Goal: Information Seeking & Learning: Learn about a topic

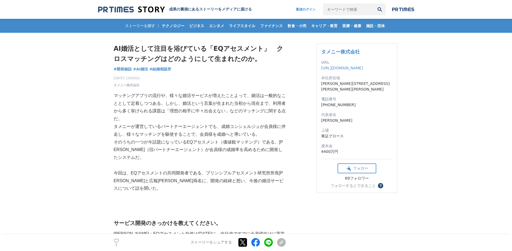
click at [193, 47] on h1 "AI婚活として注目を浴びている「EQアセスメント」　クロスマッチングはどのようにして生まれたのか。" at bounding box center [200, 54] width 172 height 21
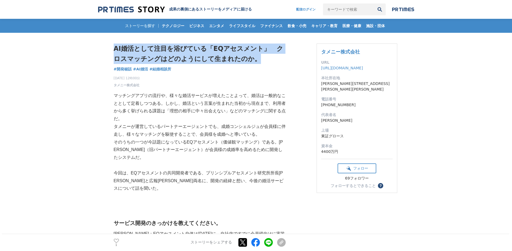
click at [193, 47] on h1 "AI婚活として注目を浴びている「EQアセスメント」　クロスマッチングはどのようにして生まれたのか。" at bounding box center [200, 54] width 172 height 21
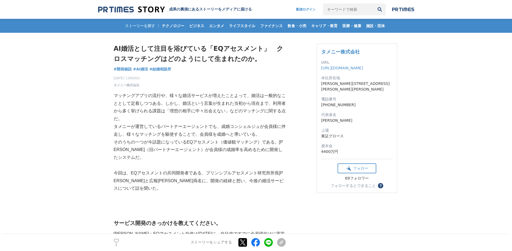
click at [196, 60] on h1 "AI婚活として注目を浴びている「EQアセスメント」　クロスマッチングはどのようにして生まれたのか。" at bounding box center [200, 54] width 172 height 21
click at [178, 106] on p "マッチングアプリの流行や、様々な婚活サービスが増えたことよって、婚活は一般的なこととして定着しつつある。しかし、婚活という言葉が生まれた当初から現在まで、利用…" at bounding box center [200, 107] width 172 height 31
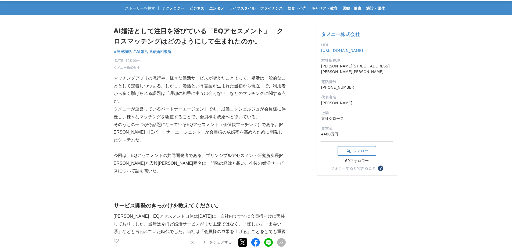
scroll to position [44, 0]
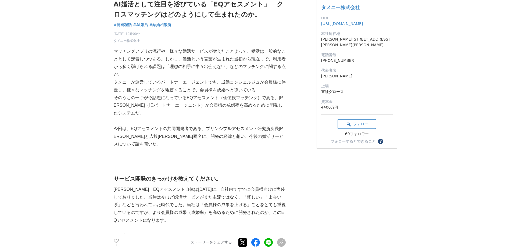
click at [199, 93] on p "タメニーが運営しているパートナーエージェントでも、成婚コンシェルジュが会員様に伴走し、様々なマッチングを駆使することで、会員様を成婚へと導いている。" at bounding box center [200, 86] width 172 height 16
click at [193, 97] on p "そのうちの一つが今話題になっているEQアセスメント（価値観マッチング）である。[PERSON_NAME]（旧パートナーエージェント）が会員様の成婚率を高めるた…" at bounding box center [200, 105] width 172 height 23
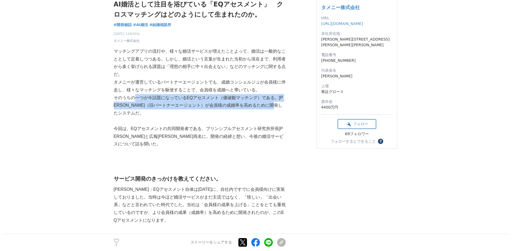
drag, startPoint x: 182, startPoint y: 116, endPoint x: 135, endPoint y: 100, distance: 48.9
click at [135, 100] on p "そのうちの一つが今話題になっているEQアセスメント（価値観マッチング）である。[PERSON_NAME]（旧パートナーエージェント）が会員様の成婚率を高めるた…" at bounding box center [200, 105] width 172 height 23
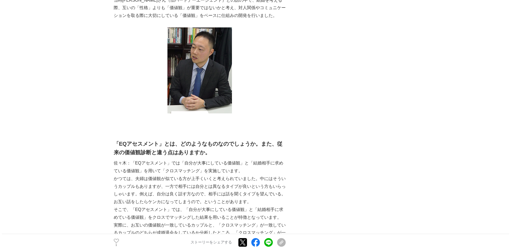
scroll to position [343, 0]
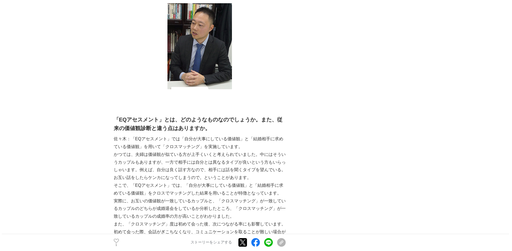
click at [189, 140] on p "佐々木：「EQアセスメント」では「自分が大事にしている価値観」と「結婚相手に求めている価値観」を用いて「クロスマッチング」を実施しています。" at bounding box center [200, 143] width 172 height 16
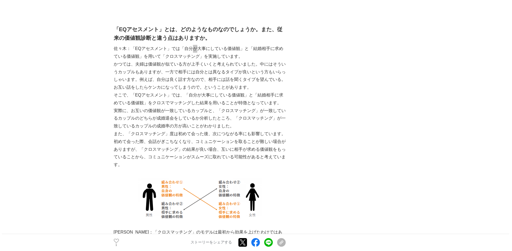
scroll to position [428, 0]
